Goal: Communication & Community: Ask a question

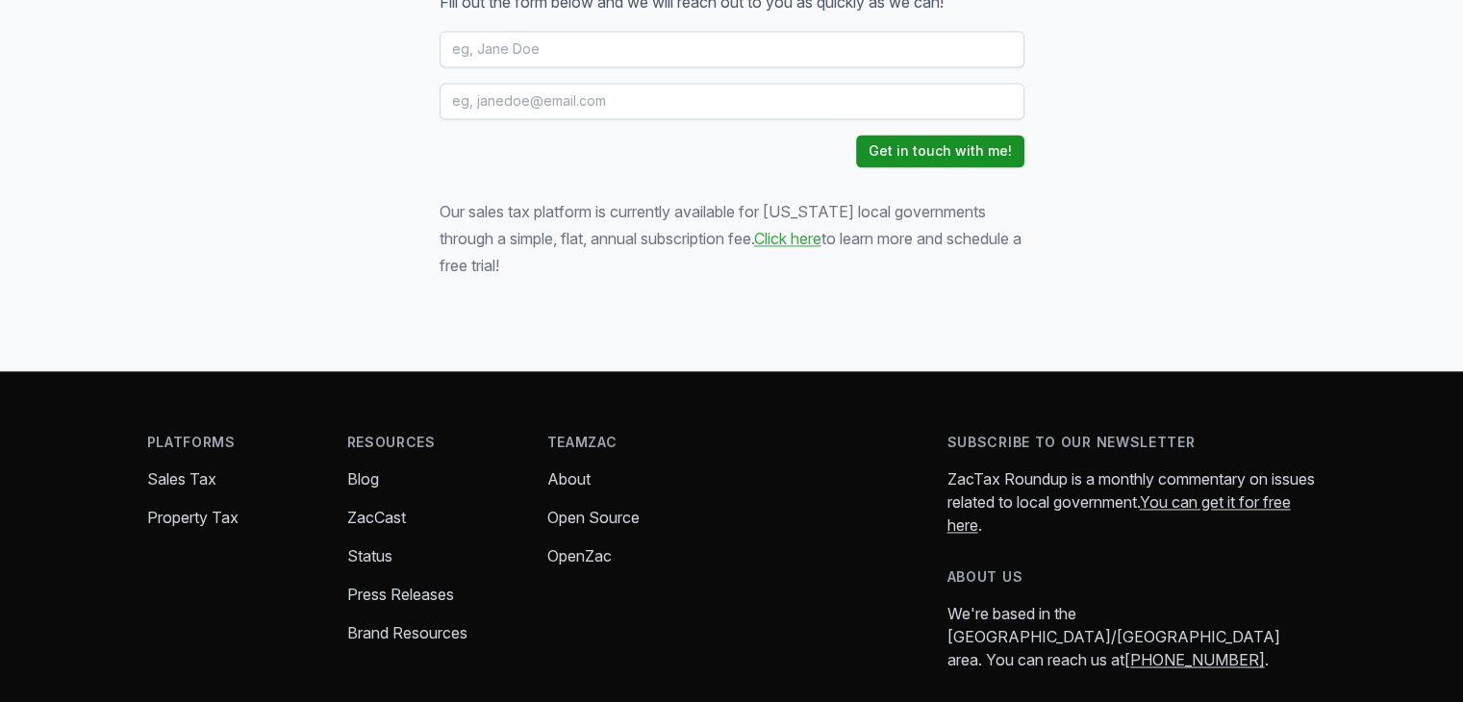
scroll to position [2404, 0]
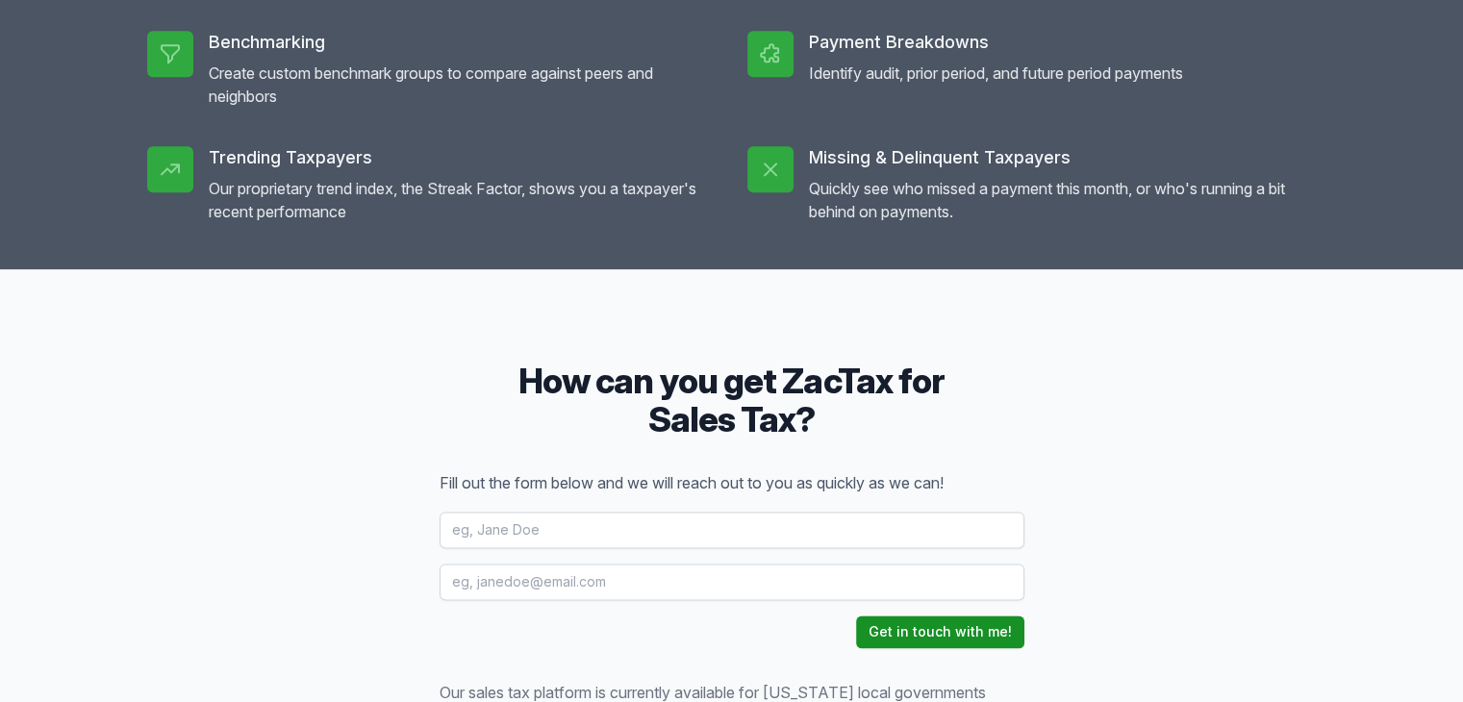
click at [501, 513] on input "text" at bounding box center [731, 530] width 585 height 37
type input "priramz11"
type input "priyanka.ramgopal@fortworthtexas.gov"
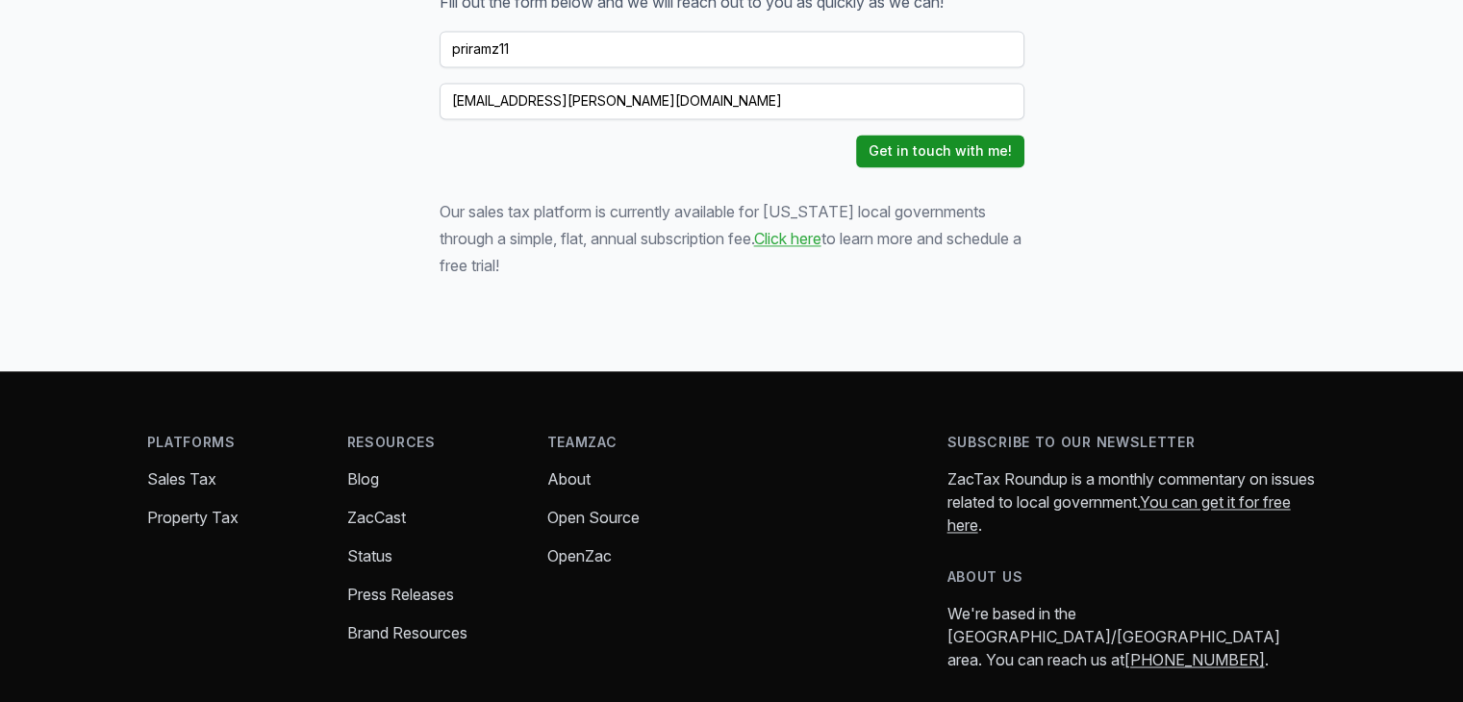
click at [938, 155] on button "Get in touch with me!" at bounding box center [940, 151] width 168 height 33
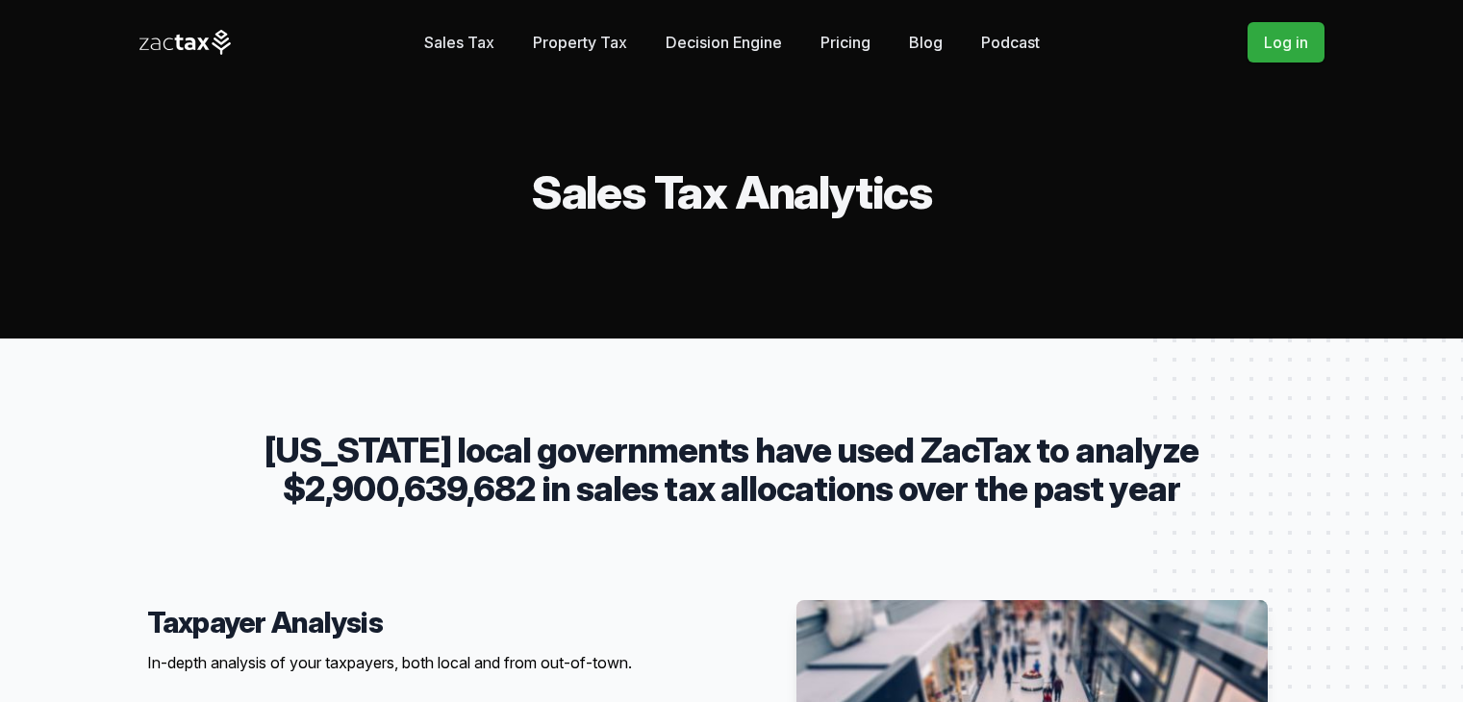
scroll to position [2673, 0]
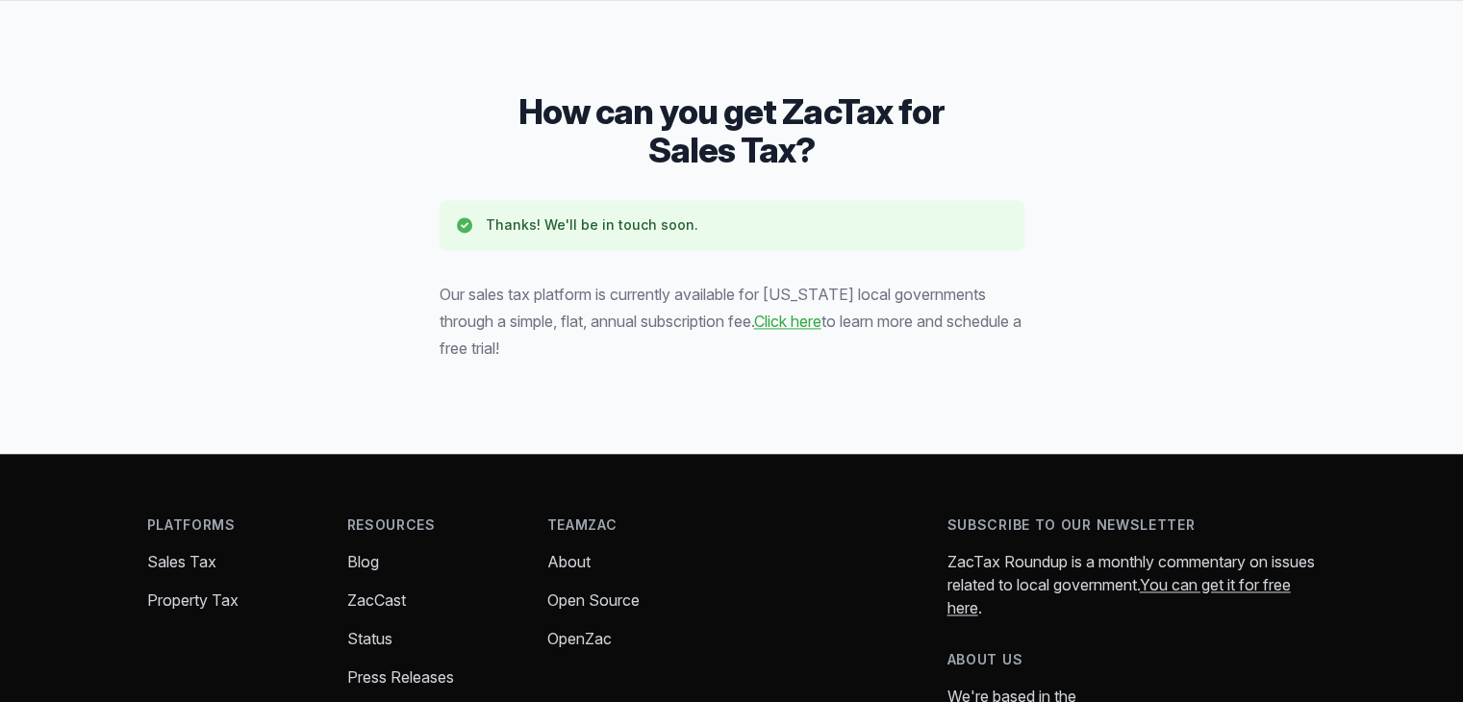
click at [754, 322] on link "Click here" at bounding box center [787, 321] width 67 height 19
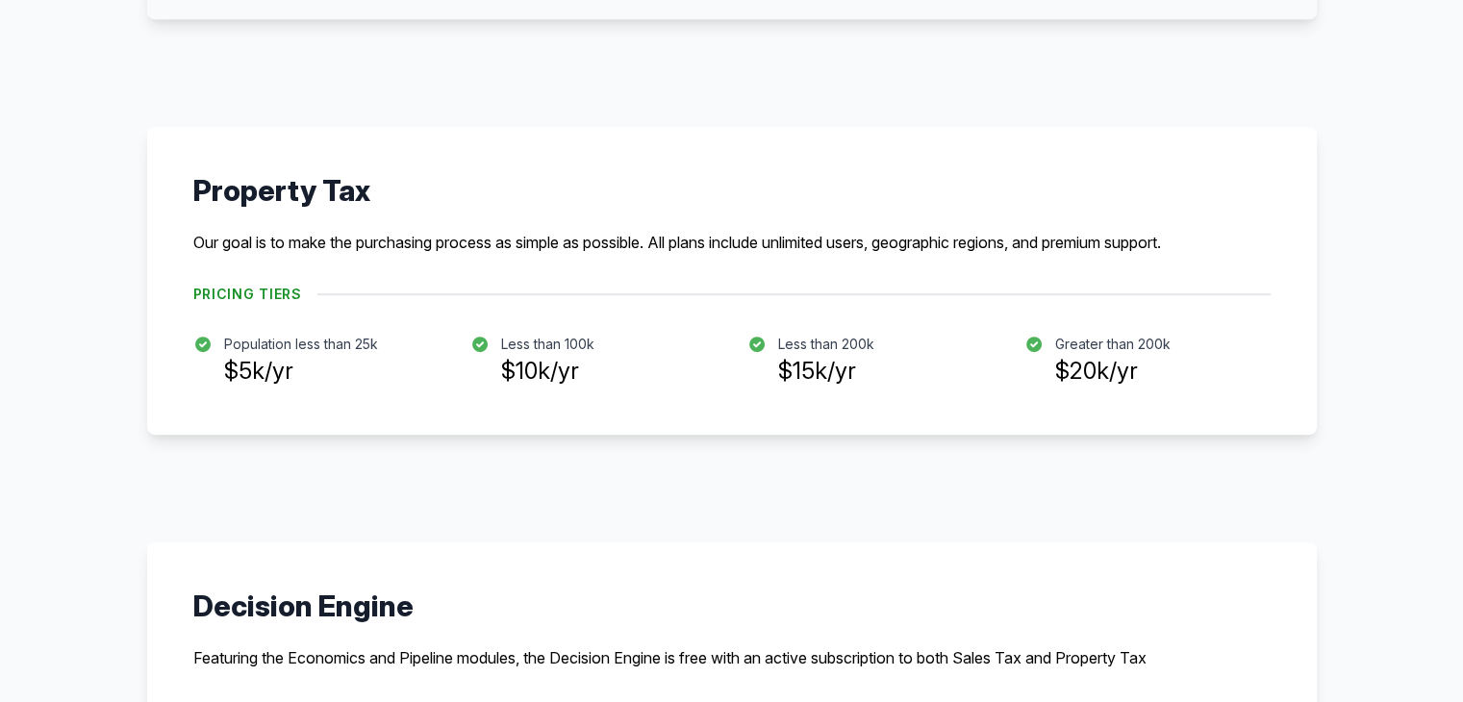
scroll to position [1442, 0]
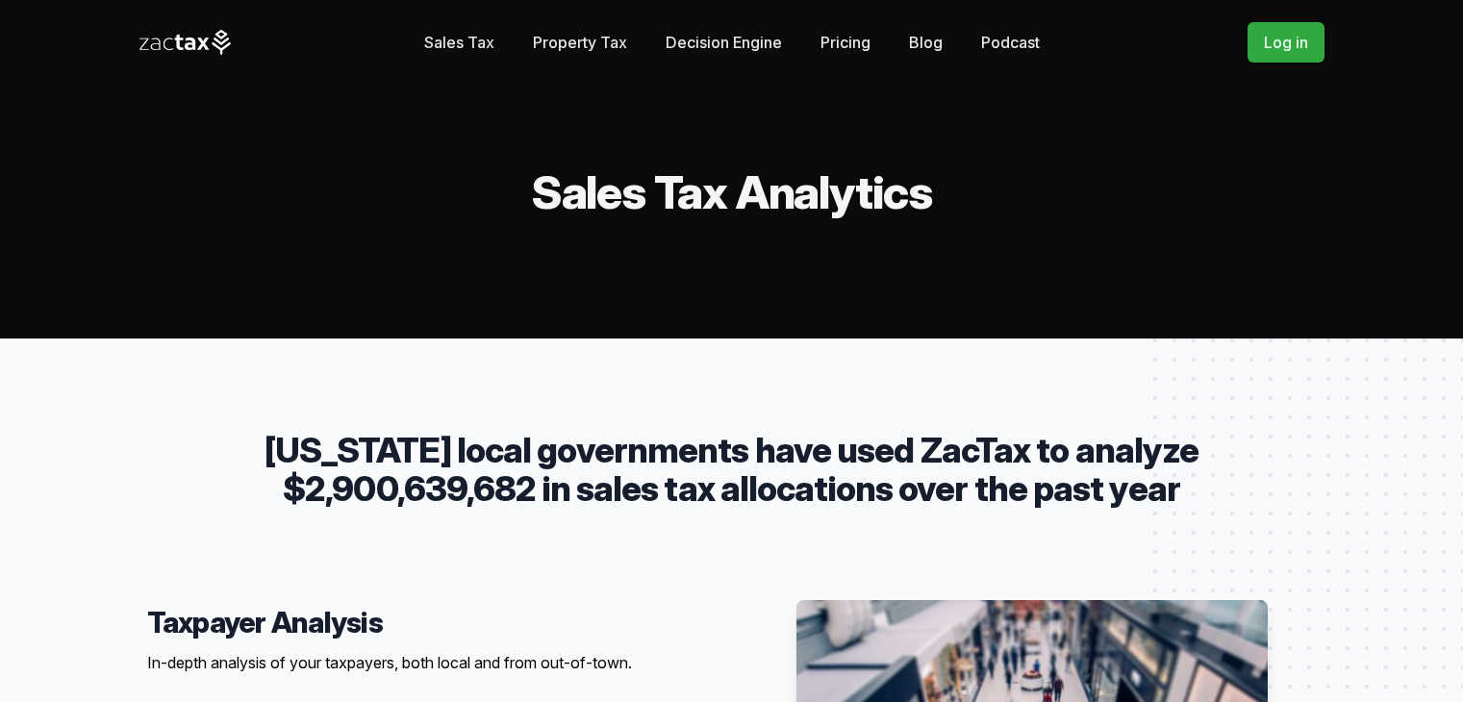
scroll to position [2849, 0]
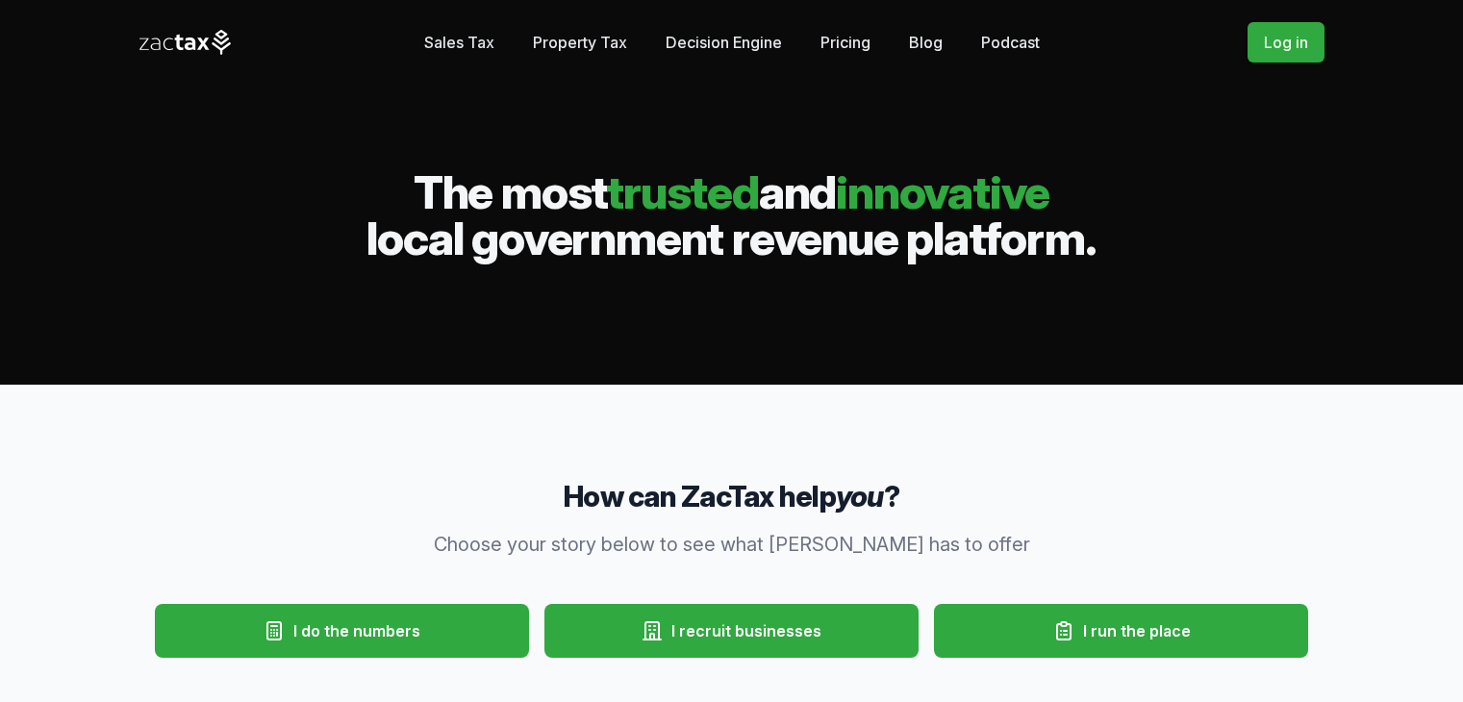
scroll to position [481, 0]
